Goal: Use online tool/utility: Utilize a website feature to perform a specific function

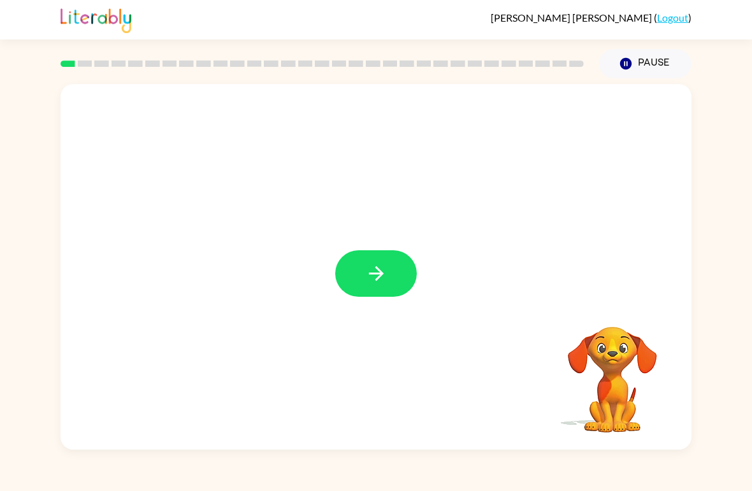
click at [372, 269] on icon "button" at bounding box center [376, 274] width 22 height 22
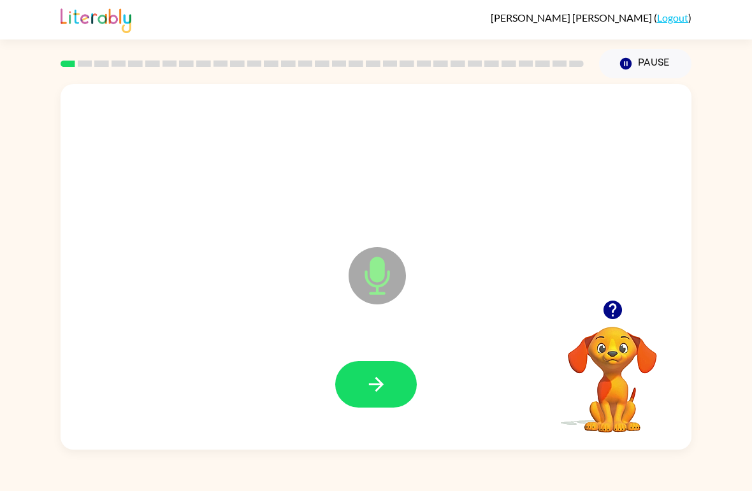
click at [358, 390] on button "button" at bounding box center [376, 384] width 82 height 47
click at [392, 391] on button "button" at bounding box center [376, 384] width 82 height 47
click at [381, 390] on icon "button" at bounding box center [376, 385] width 22 height 22
click at [388, 383] on button "button" at bounding box center [376, 384] width 82 height 47
click at [375, 381] on icon "button" at bounding box center [376, 385] width 22 height 22
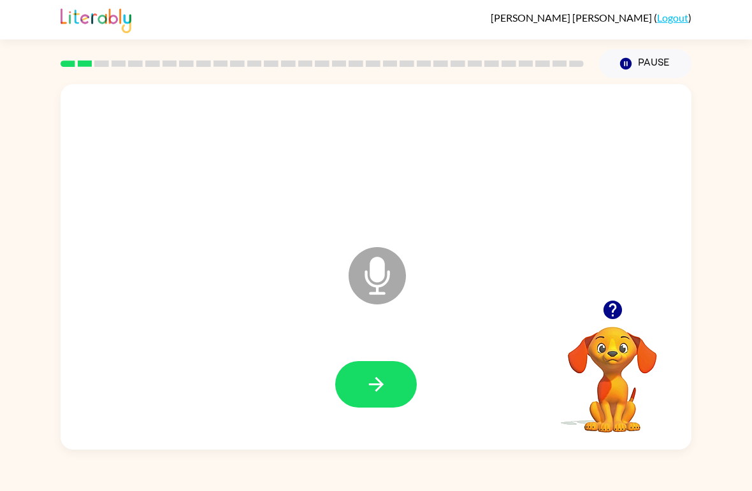
click at [389, 391] on button "button" at bounding box center [376, 384] width 82 height 47
click at [389, 375] on button "button" at bounding box center [376, 384] width 82 height 47
click at [389, 389] on button "button" at bounding box center [376, 384] width 82 height 47
click at [382, 398] on button "button" at bounding box center [376, 384] width 82 height 47
click at [396, 388] on button "button" at bounding box center [376, 384] width 82 height 47
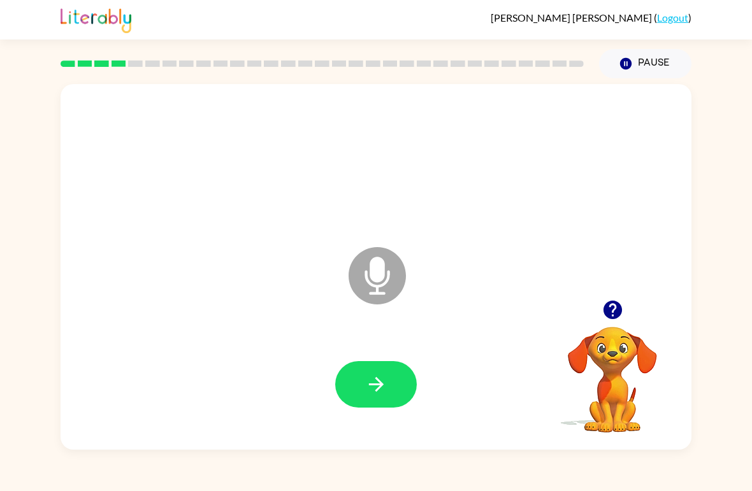
click at [387, 386] on icon "button" at bounding box center [376, 385] width 22 height 22
click at [386, 383] on icon "button" at bounding box center [376, 385] width 22 height 22
click at [370, 381] on icon "button" at bounding box center [376, 385] width 22 height 22
click at [381, 382] on icon "button" at bounding box center [375, 384] width 15 height 15
click at [377, 382] on icon "button" at bounding box center [376, 385] width 22 height 22
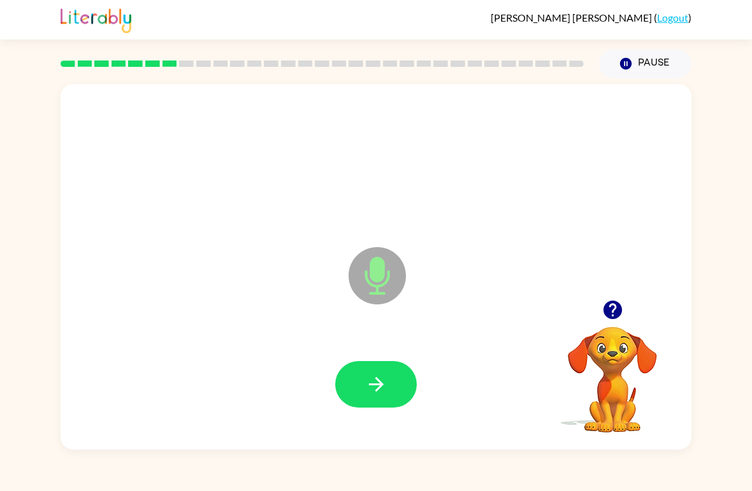
click at [375, 368] on button "button" at bounding box center [376, 384] width 82 height 47
click at [593, 313] on div at bounding box center [612, 310] width 127 height 33
click at [604, 313] on icon "button" at bounding box center [612, 310] width 18 height 18
click at [392, 392] on button "button" at bounding box center [376, 384] width 82 height 47
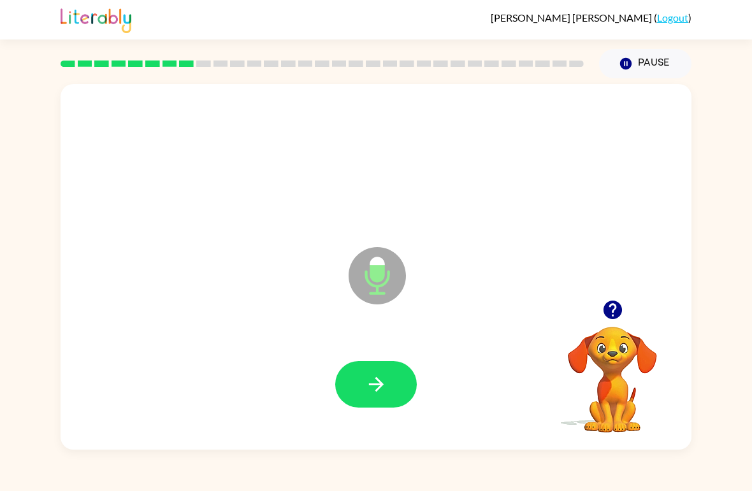
click at [388, 365] on button "button" at bounding box center [376, 384] width 82 height 47
click at [366, 376] on icon "button" at bounding box center [376, 385] width 22 height 22
click at [388, 395] on button "button" at bounding box center [376, 384] width 82 height 47
click at [669, 316] on div at bounding box center [612, 310] width 127 height 33
click at [609, 324] on button "button" at bounding box center [613, 310] width 33 height 33
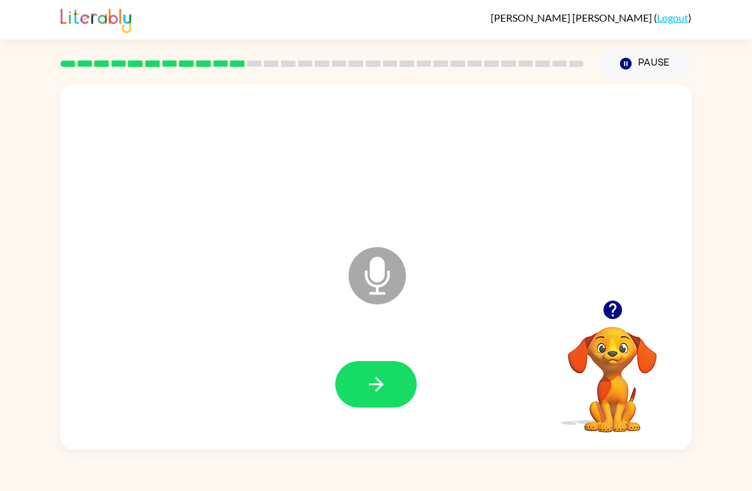
click at [382, 400] on button "button" at bounding box center [376, 384] width 82 height 47
click at [381, 389] on icon "button" at bounding box center [376, 385] width 22 height 22
click at [393, 395] on button "button" at bounding box center [376, 384] width 82 height 47
click at [378, 377] on icon "button" at bounding box center [376, 385] width 22 height 22
click at [389, 396] on button "button" at bounding box center [376, 384] width 82 height 47
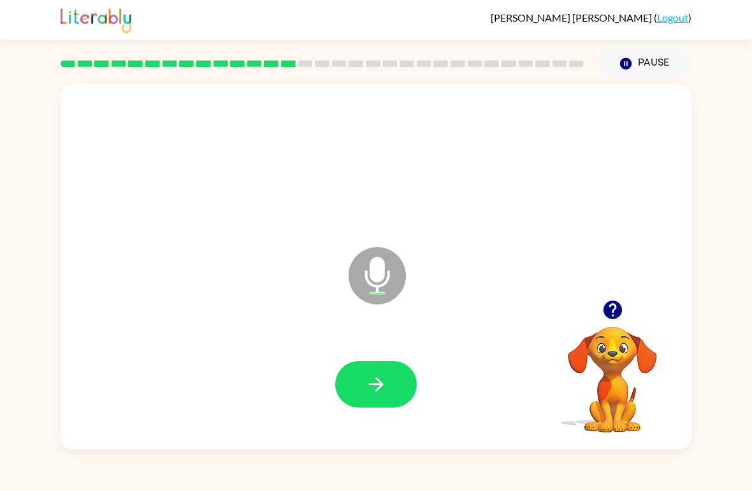
click at [381, 394] on icon "button" at bounding box center [376, 385] width 22 height 22
click at [382, 394] on icon "button" at bounding box center [376, 385] width 22 height 22
click at [396, 391] on button "button" at bounding box center [376, 384] width 82 height 47
click at [381, 403] on button "button" at bounding box center [376, 384] width 82 height 47
click at [381, 382] on icon "button" at bounding box center [375, 384] width 15 height 15
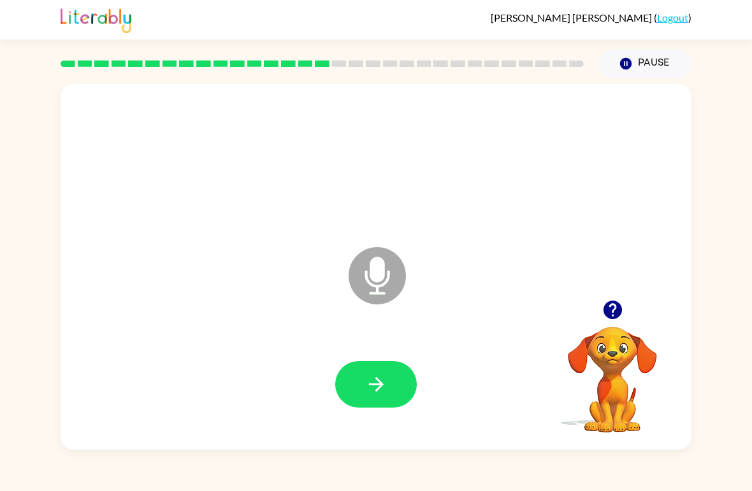
click at [350, 410] on div at bounding box center [376, 385] width 606 height 105
click at [393, 395] on button "button" at bounding box center [376, 384] width 82 height 47
click at [371, 379] on icon "button" at bounding box center [376, 385] width 22 height 22
click at [389, 375] on button "button" at bounding box center [376, 384] width 82 height 47
click at [378, 406] on button "button" at bounding box center [376, 384] width 82 height 47
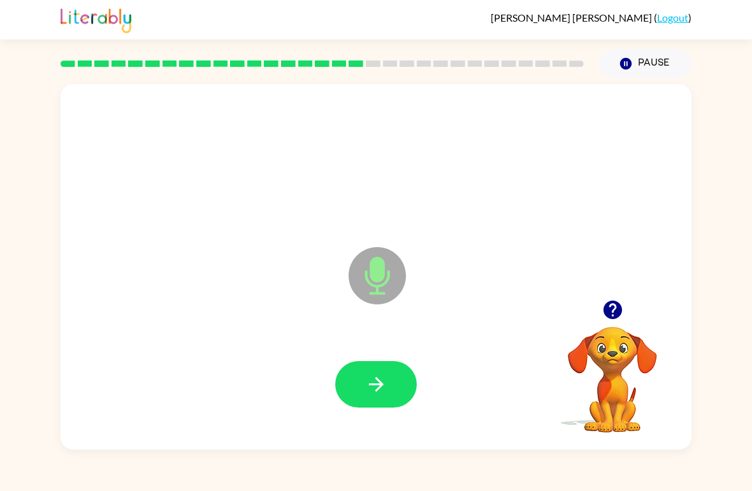
click at [371, 373] on button "button" at bounding box center [376, 384] width 82 height 47
click at [375, 381] on icon "button" at bounding box center [376, 385] width 22 height 22
click at [383, 370] on button "button" at bounding box center [376, 384] width 82 height 47
click at [397, 379] on button "button" at bounding box center [376, 384] width 82 height 47
click at [368, 390] on icon "button" at bounding box center [376, 385] width 22 height 22
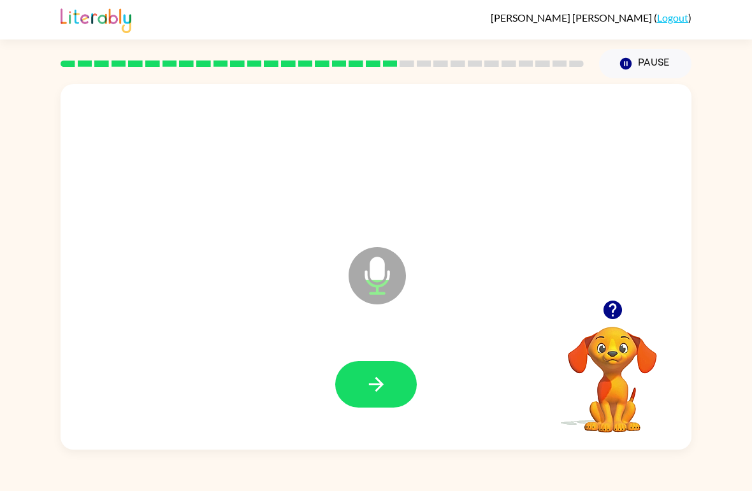
click at [377, 375] on icon "button" at bounding box center [376, 385] width 22 height 22
click at [386, 373] on button "button" at bounding box center [376, 384] width 82 height 47
click at [378, 386] on icon "button" at bounding box center [375, 384] width 15 height 15
click at [386, 381] on icon "button" at bounding box center [376, 385] width 22 height 22
click at [376, 369] on button "button" at bounding box center [376, 384] width 82 height 47
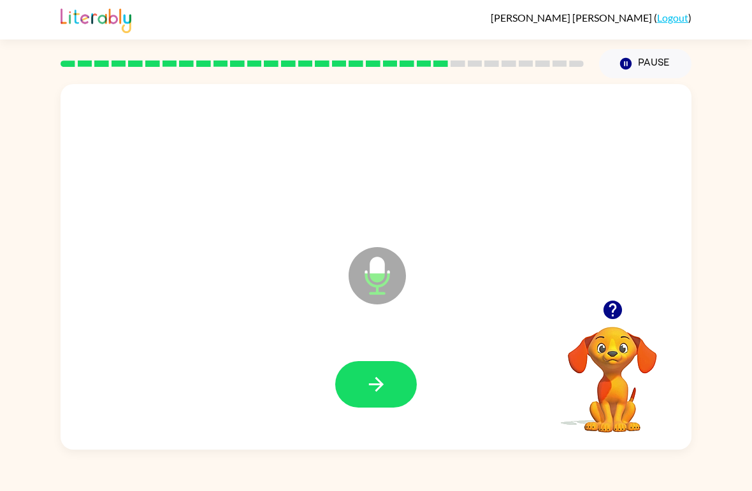
click at [368, 376] on icon "button" at bounding box center [376, 385] width 22 height 22
click at [377, 376] on icon "button" at bounding box center [376, 385] width 22 height 22
click at [366, 379] on icon "button" at bounding box center [376, 385] width 22 height 22
click at [382, 400] on button "button" at bounding box center [376, 384] width 82 height 47
click at [398, 392] on button "button" at bounding box center [376, 384] width 82 height 47
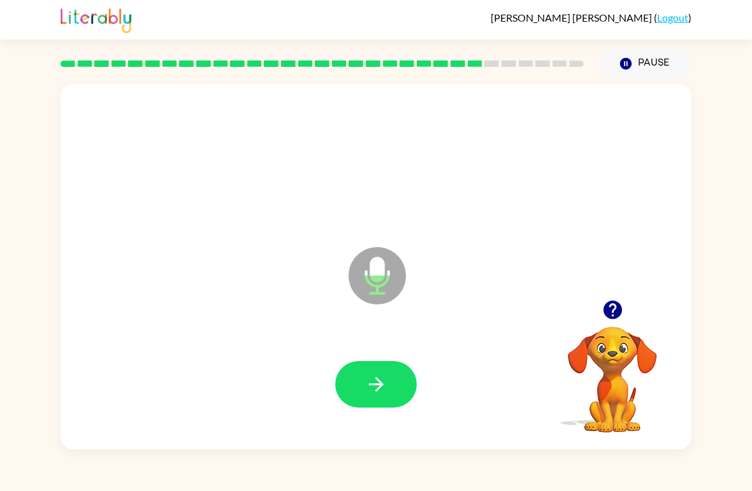
click at [386, 385] on icon "button" at bounding box center [376, 385] width 22 height 22
click at [378, 385] on icon "button" at bounding box center [375, 384] width 15 height 15
click at [401, 387] on button "button" at bounding box center [376, 384] width 82 height 47
click at [384, 387] on icon "button" at bounding box center [376, 385] width 22 height 22
click at [378, 388] on icon "button" at bounding box center [376, 385] width 22 height 22
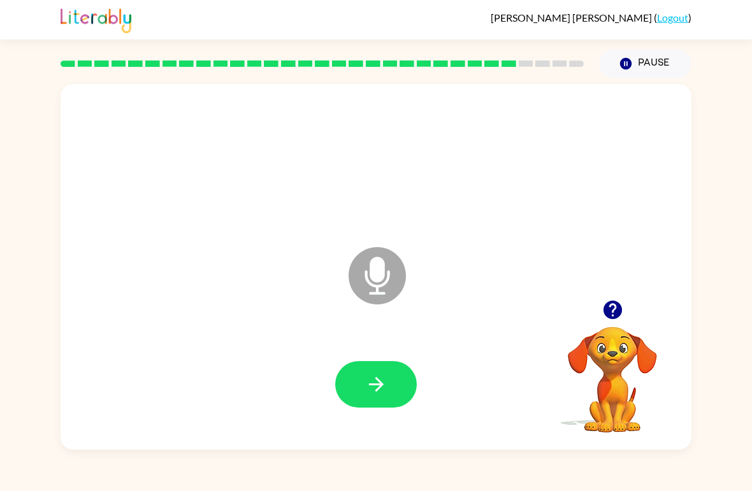
click at [389, 395] on button "button" at bounding box center [376, 384] width 82 height 47
click at [377, 393] on icon "button" at bounding box center [376, 385] width 22 height 22
click at [396, 386] on button "button" at bounding box center [376, 384] width 82 height 47
click at [379, 379] on icon "button" at bounding box center [376, 385] width 22 height 22
click at [613, 311] on icon "button" at bounding box center [613, 310] width 22 height 22
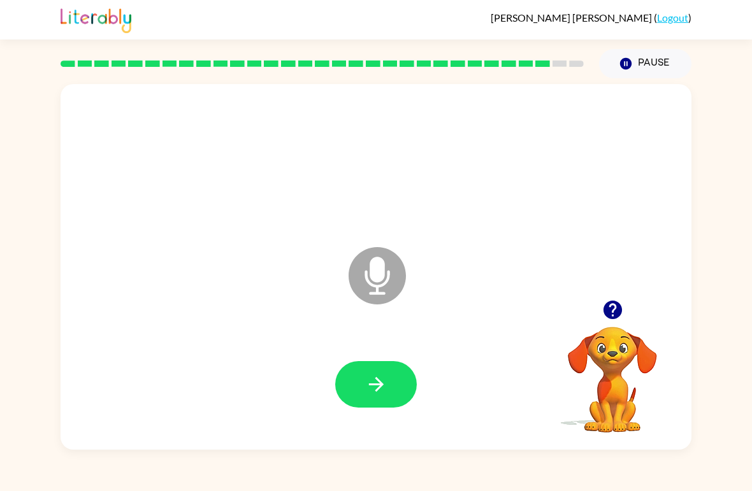
click at [388, 384] on button "button" at bounding box center [376, 384] width 82 height 47
click at [391, 383] on button "button" at bounding box center [376, 384] width 82 height 47
click at [377, 386] on icon "button" at bounding box center [375, 384] width 15 height 15
